Goal: Find specific page/section: Find specific page/section

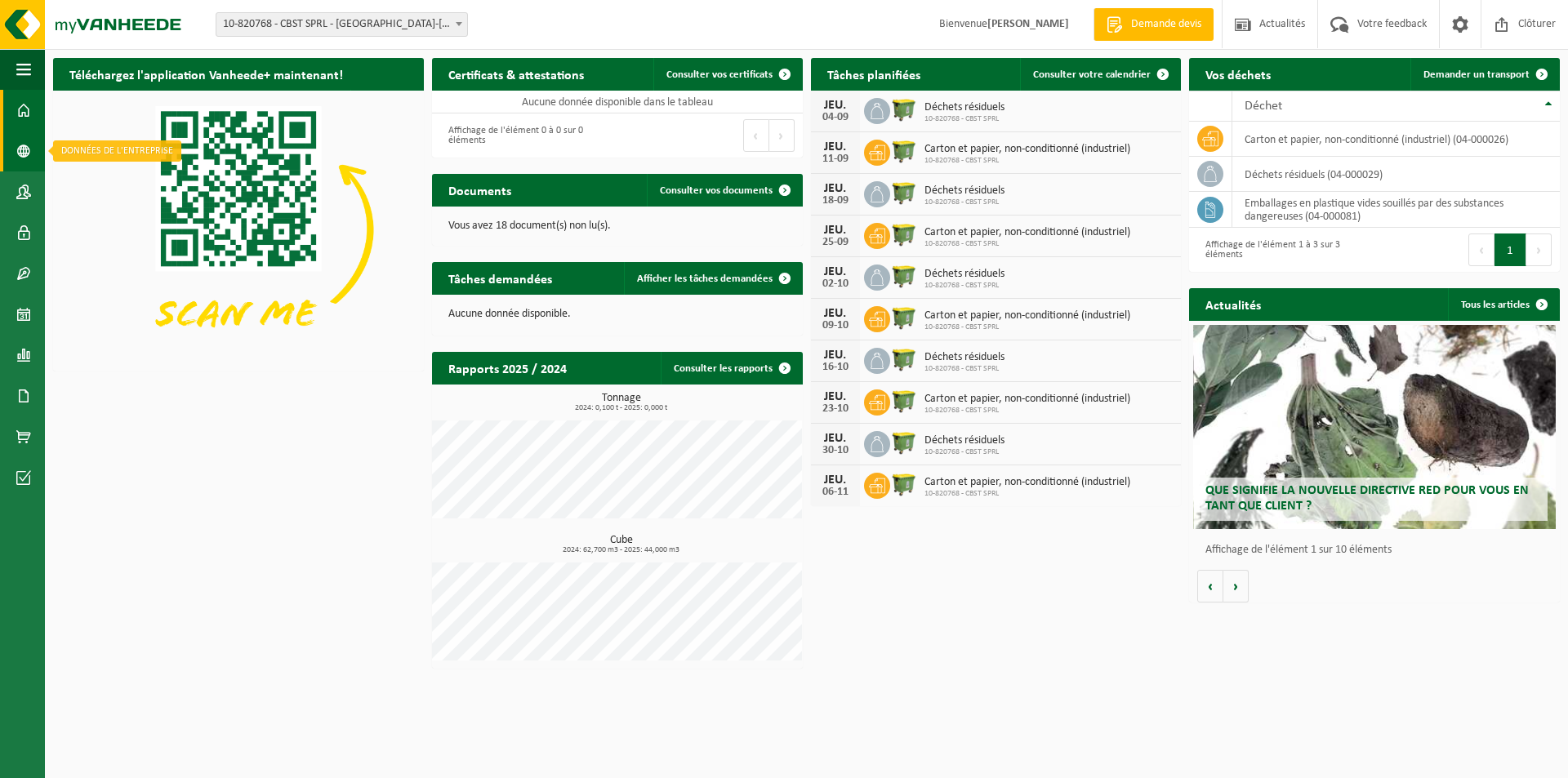
click at [24, 144] on span at bounding box center [23, 151] width 15 height 41
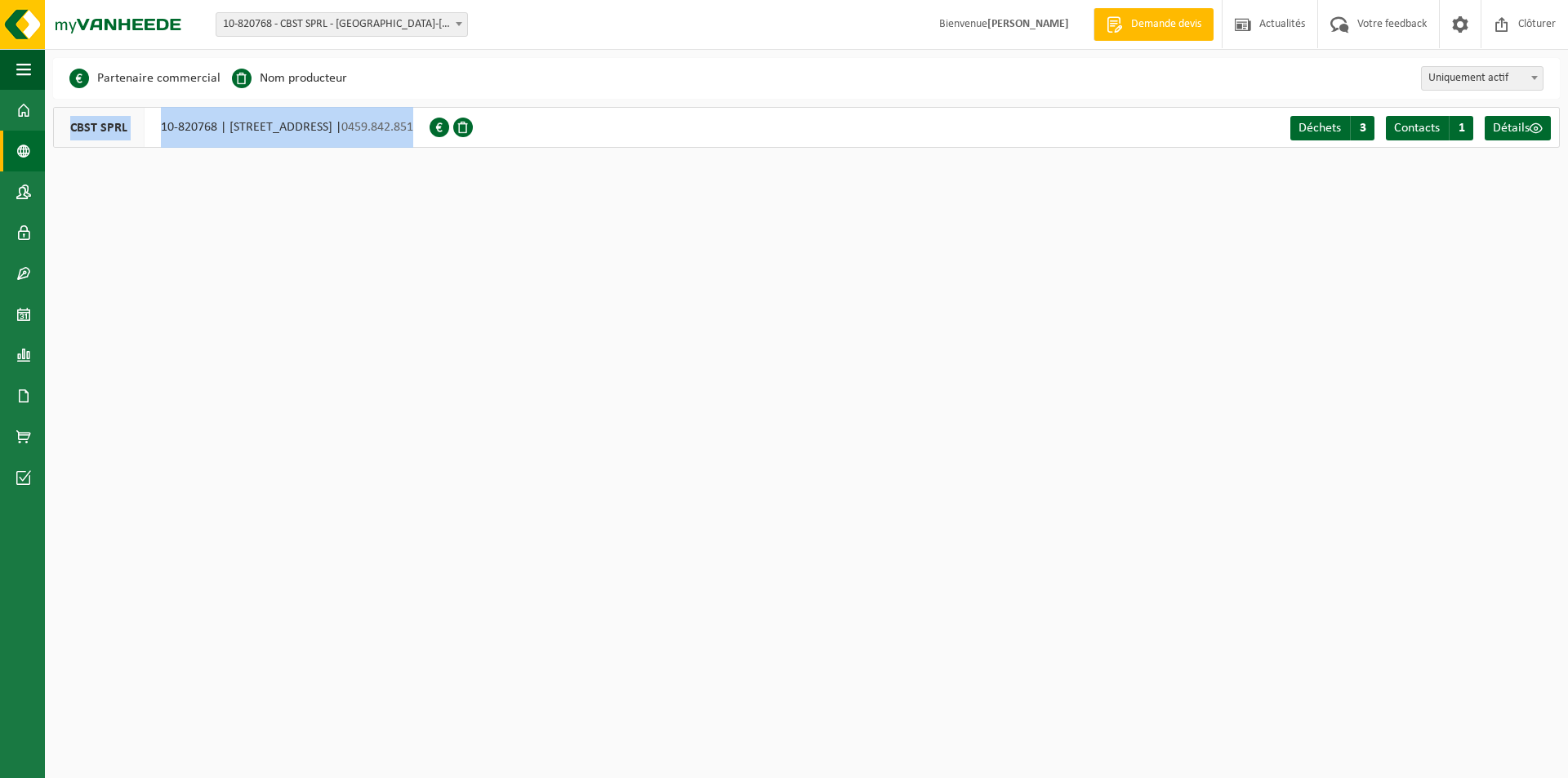
drag, startPoint x: 67, startPoint y: 123, endPoint x: 623, endPoint y: 134, distance: 556.1
click at [430, 134] on div "CBST SPRL 10-820768 | CHAUSSÉE DE CHARLEROI 421, 5032 CORROY-LE-CHÂTEAU | 0459.…" at bounding box center [241, 127] width 377 height 41
copy div "CBST SPRL 10-820768 | CHAUSSÉE DE CHARLEROI 421, 5032 CORROY-LE-CHÂTEAU | 0459.…"
